Goal: Book appointment/travel/reservation

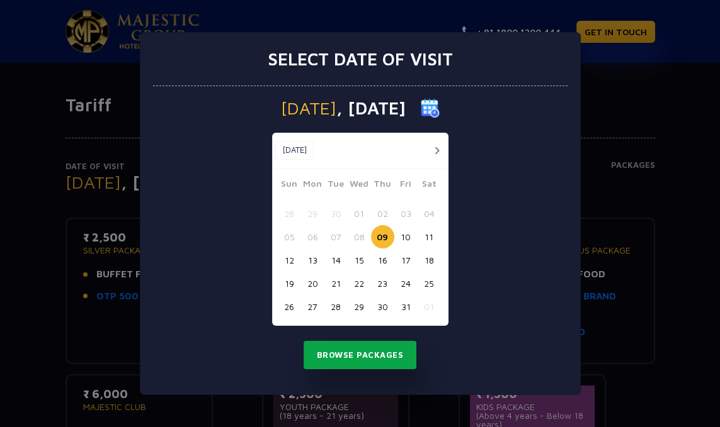
click at [382, 365] on button "Browse Packages" at bounding box center [359, 355] width 113 height 29
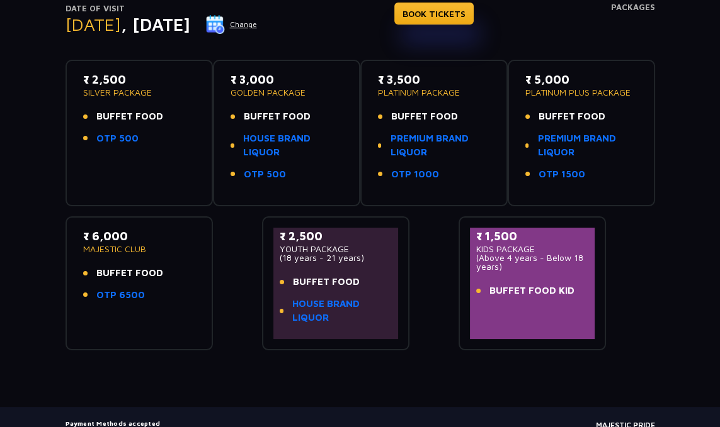
scroll to position [167, 0]
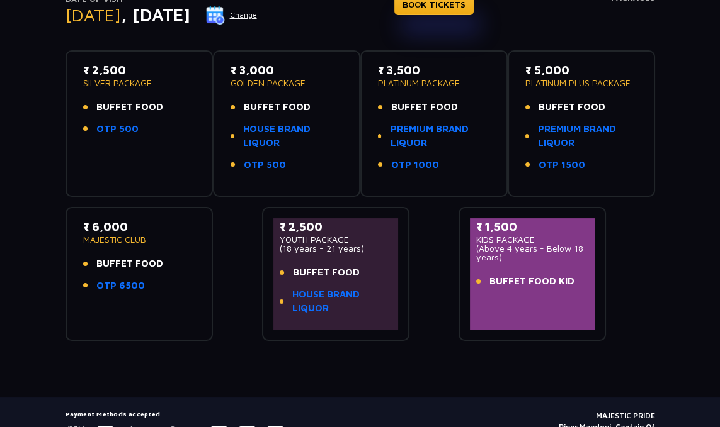
click at [147, 101] on span "BUFFET FOOD" at bounding box center [129, 107] width 67 height 14
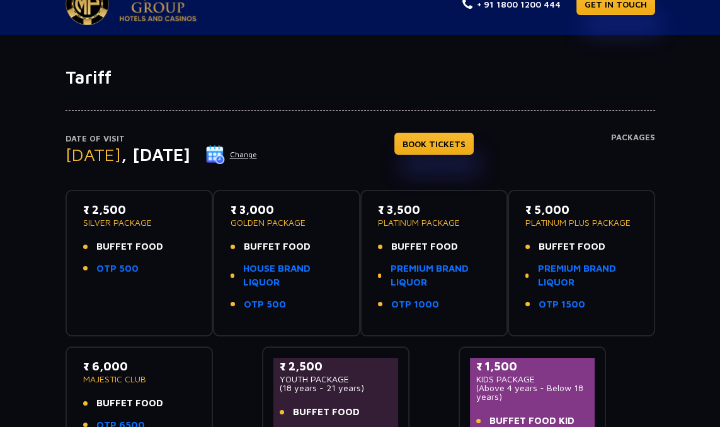
scroll to position [30, 0]
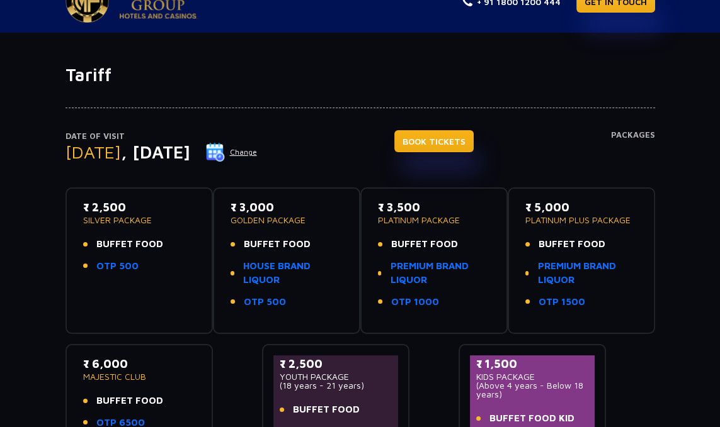
click at [441, 149] on link "BOOK TICKETS" at bounding box center [433, 141] width 79 height 22
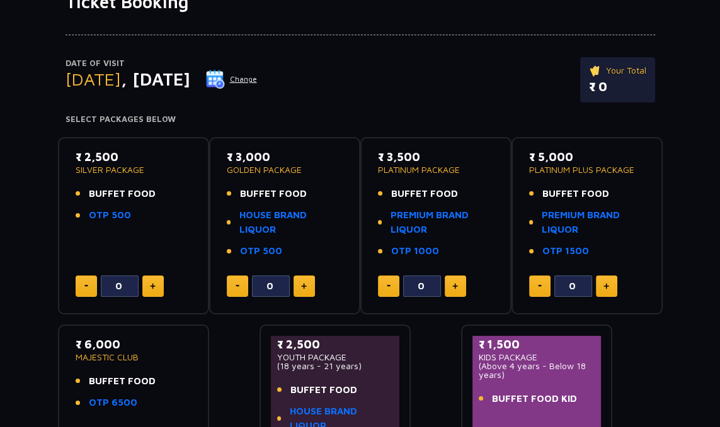
scroll to position [104, 0]
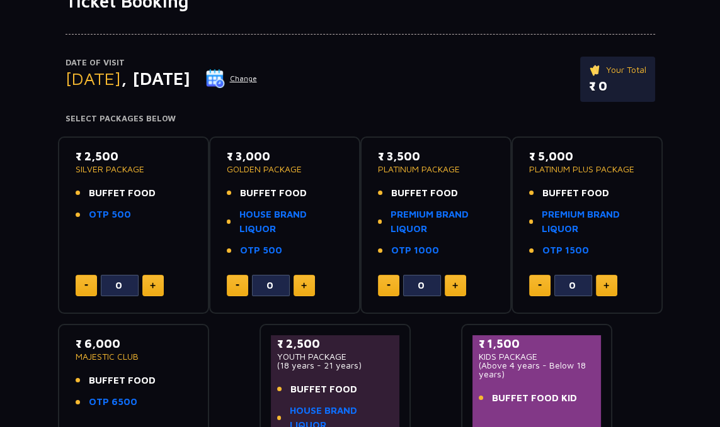
click at [152, 285] on img at bounding box center [153, 286] width 6 height 6
type input "1"
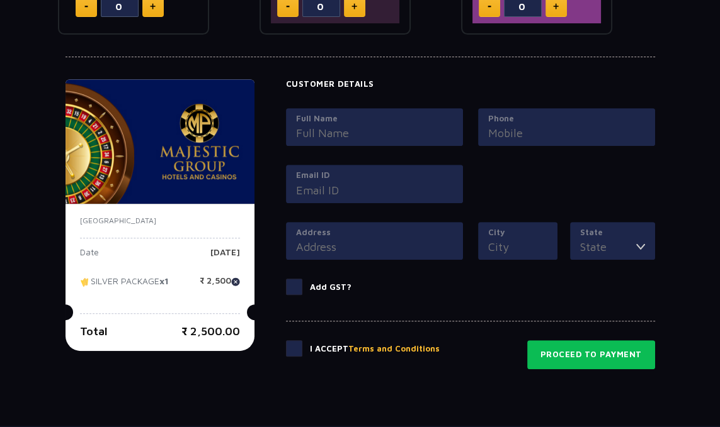
scroll to position [588, 0]
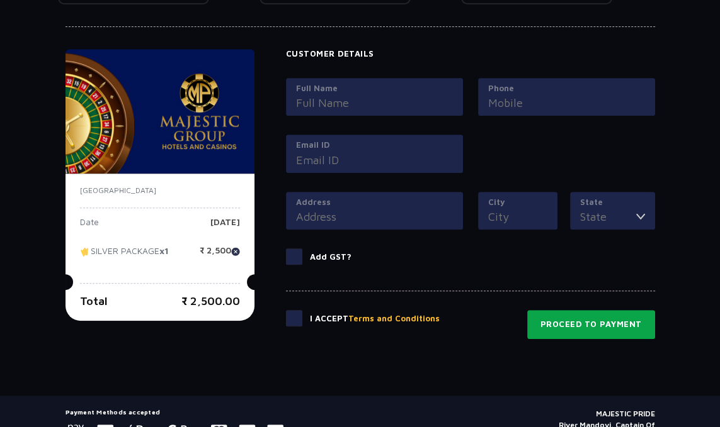
click at [549, 323] on button "Proceed to Payment" at bounding box center [591, 324] width 128 height 29
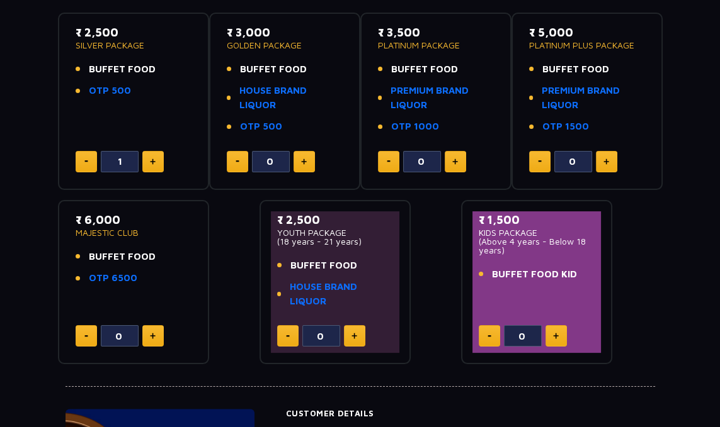
scroll to position [0, 0]
